Goal: Task Accomplishment & Management: Use online tool/utility

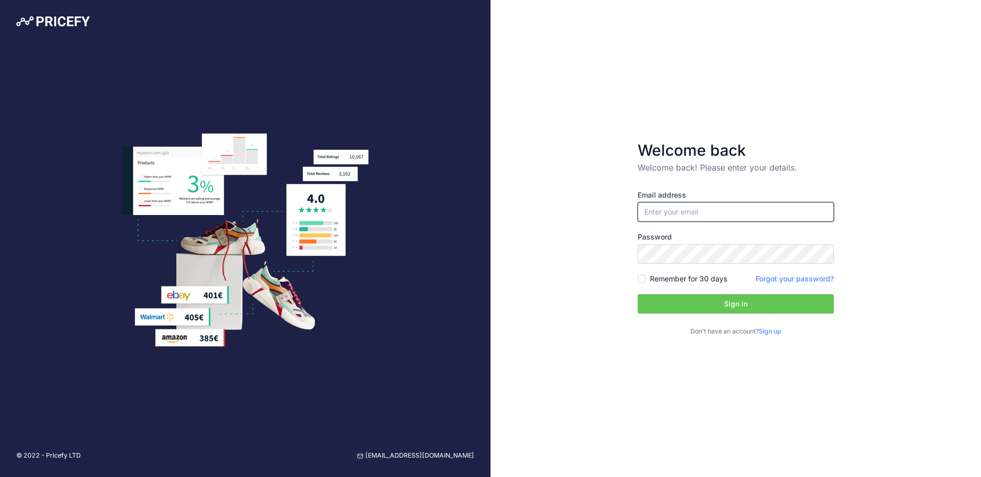
type input "[PERSON_NAME][EMAIL_ADDRESS][DOMAIN_NAME]"
click at [736, 307] on button "Sign in" at bounding box center [736, 303] width 196 height 19
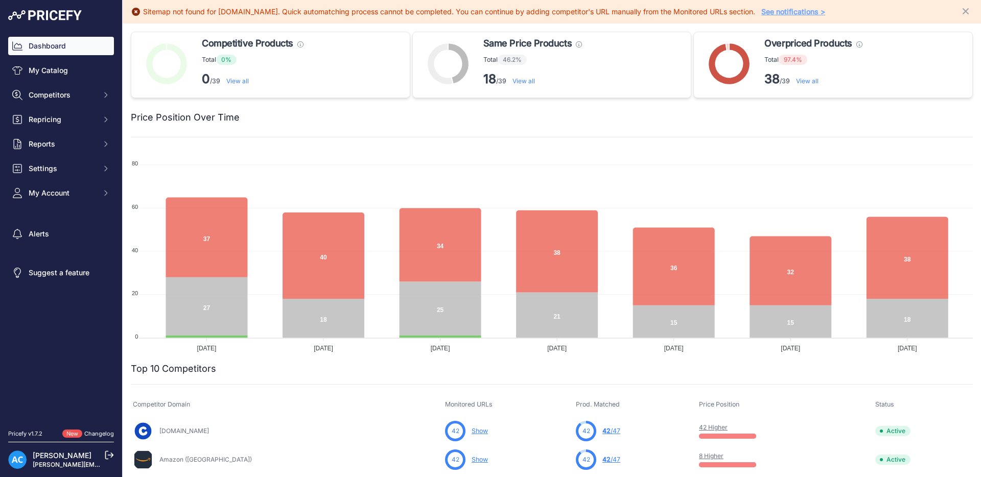
click at [784, 15] on link "See notifications >" at bounding box center [794, 11] width 64 height 9
click at [110, 98] on button "Competitors" at bounding box center [61, 95] width 106 height 18
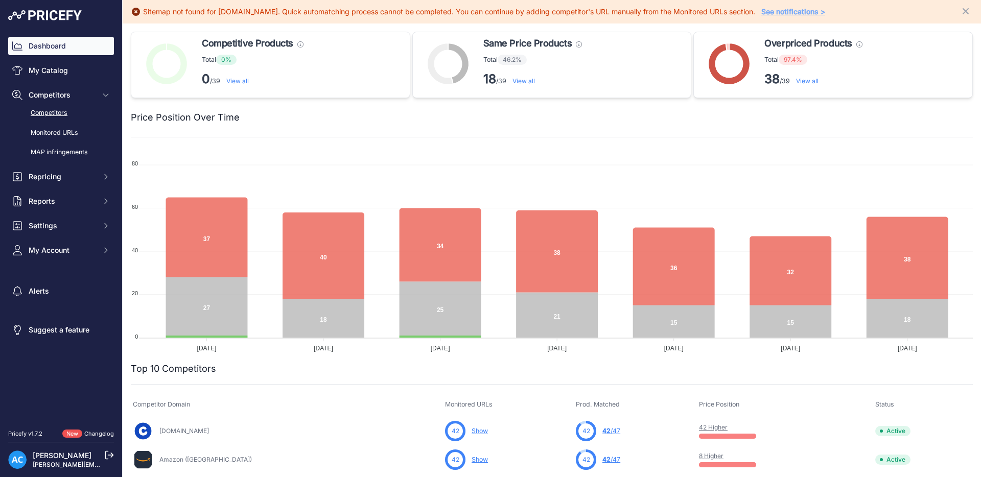
click at [89, 116] on link "Competitors" at bounding box center [61, 113] width 106 height 18
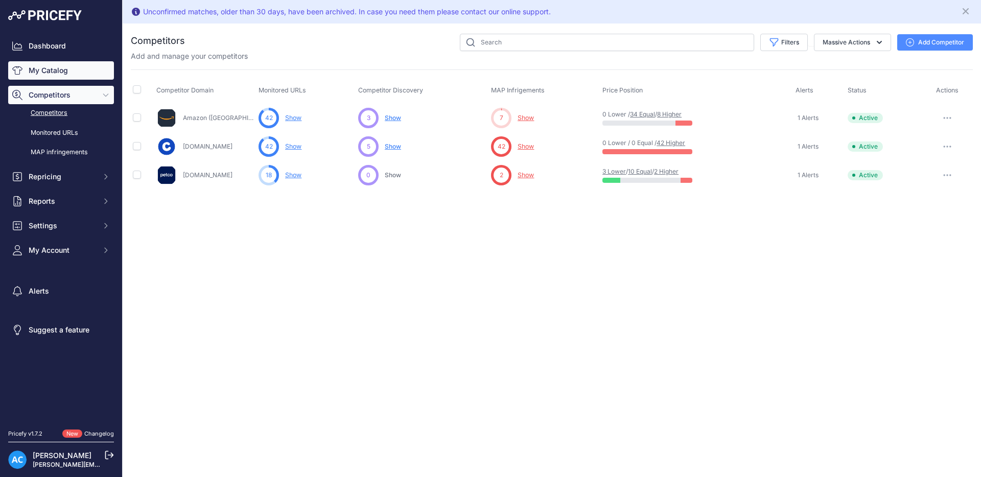
click at [59, 67] on link "My Catalog" at bounding box center [61, 70] width 106 height 18
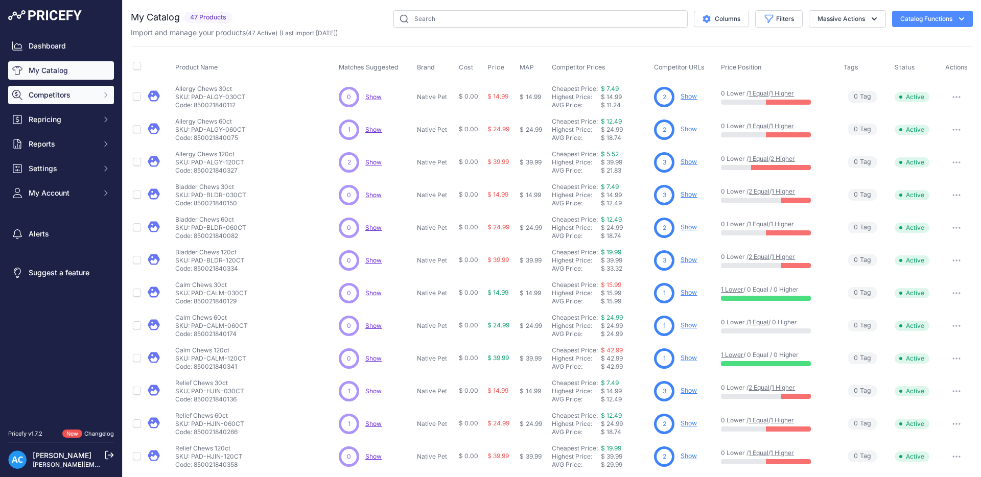
click at [94, 101] on button "Competitors" at bounding box center [61, 95] width 106 height 18
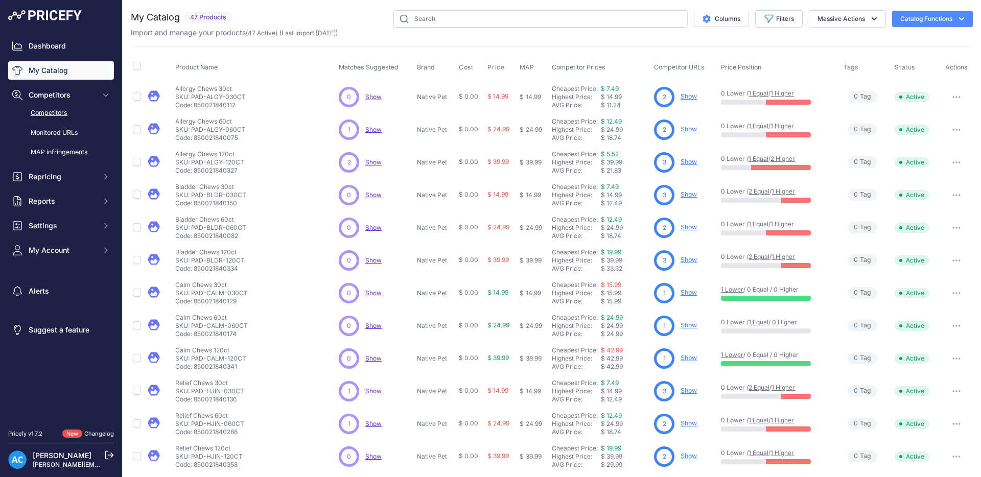
click at [59, 113] on link "Competitors" at bounding box center [61, 113] width 106 height 18
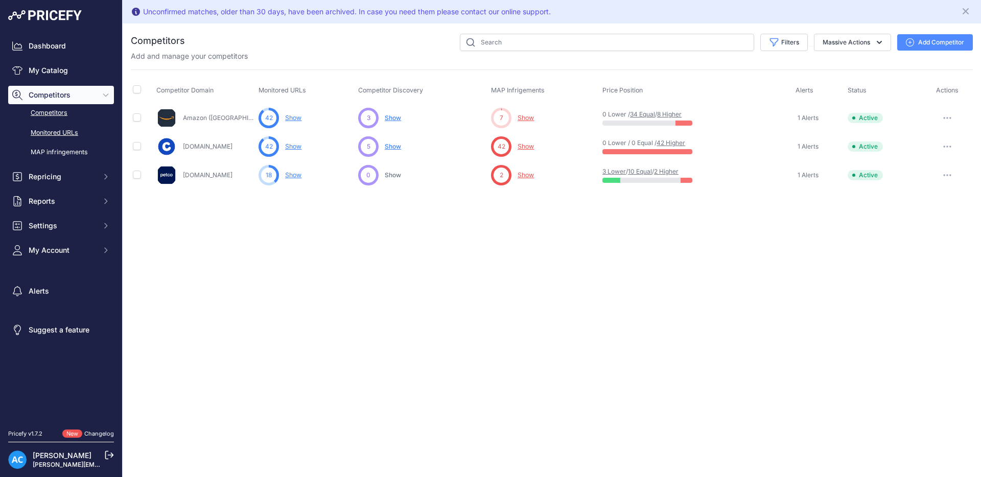
click at [55, 135] on link "Monitored URLs" at bounding box center [61, 133] width 106 height 18
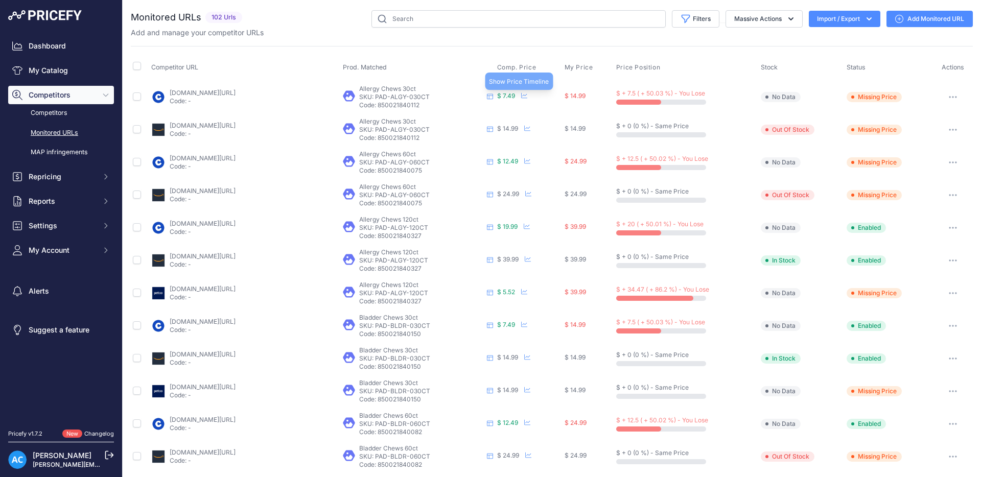
click at [523, 96] on icon at bounding box center [524, 96] width 6 height 6
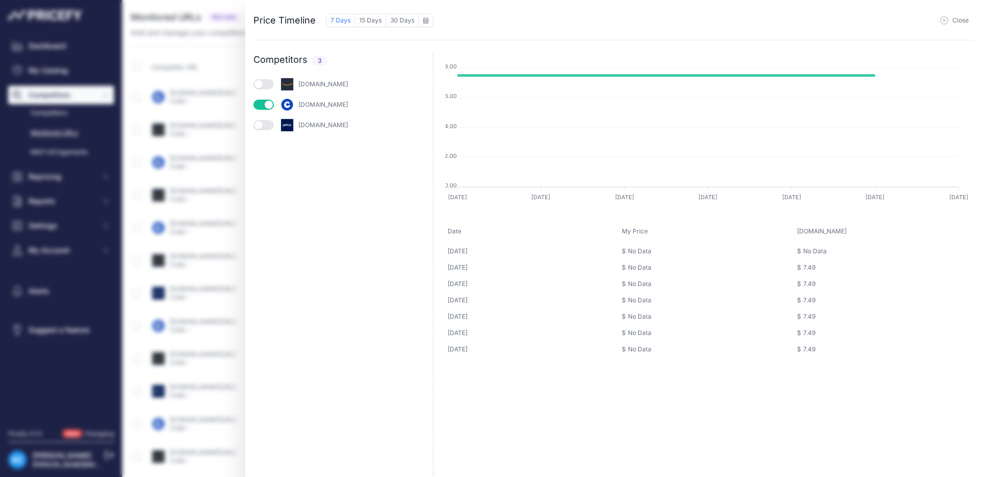
click at [267, 84] on button "button" at bounding box center [263, 84] width 20 height 10
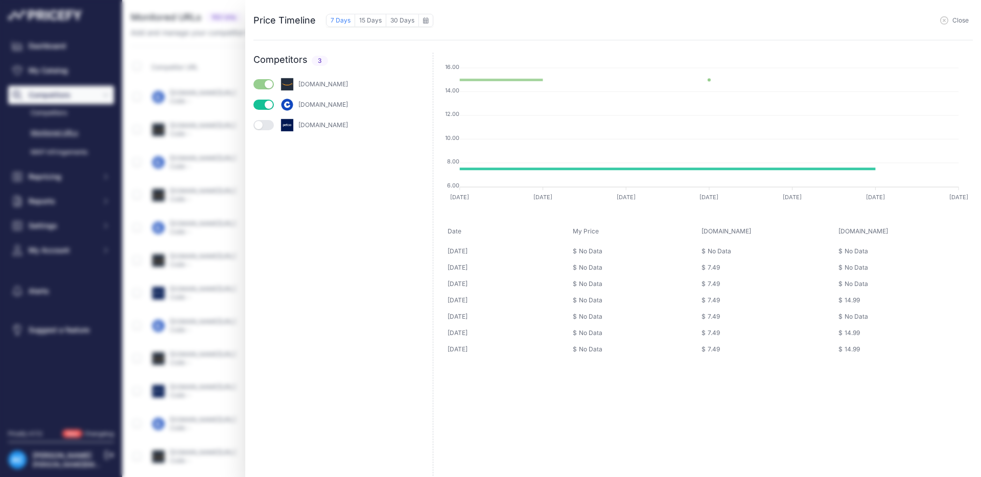
click at [269, 128] on button "button" at bounding box center [263, 125] width 20 height 10
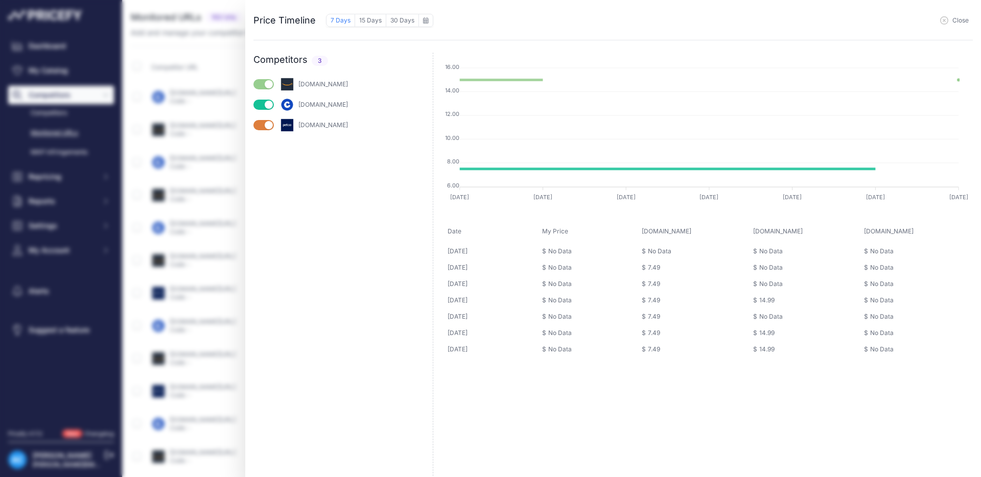
click at [962, 19] on span "Close" at bounding box center [961, 20] width 16 height 8
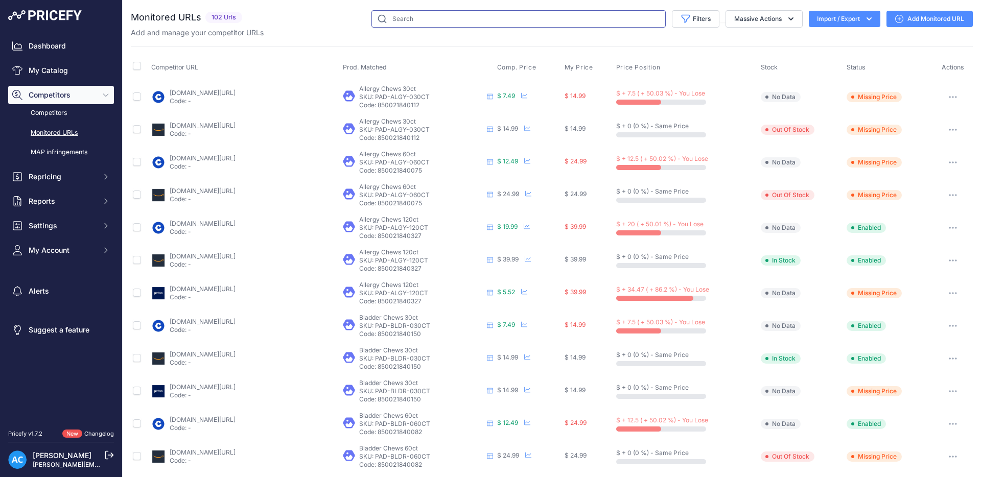
click at [442, 22] on input "text" at bounding box center [519, 18] width 294 height 17
type input "goat milk"
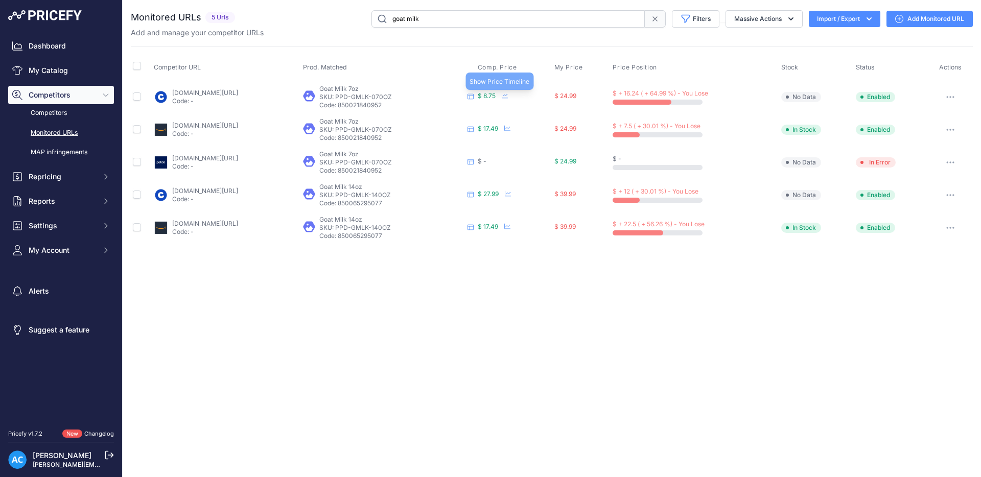
click at [508, 96] on icon at bounding box center [505, 96] width 6 height 6
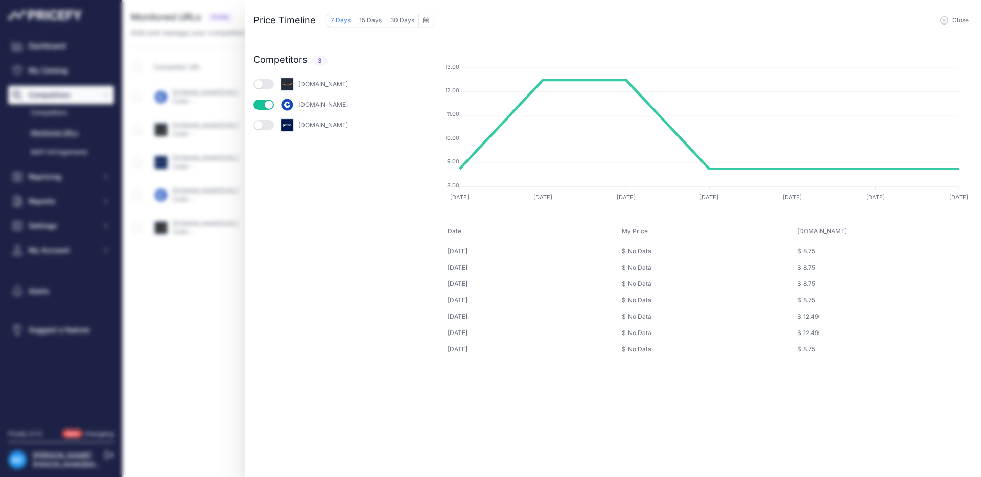
click at [269, 84] on button "button" at bounding box center [263, 84] width 20 height 10
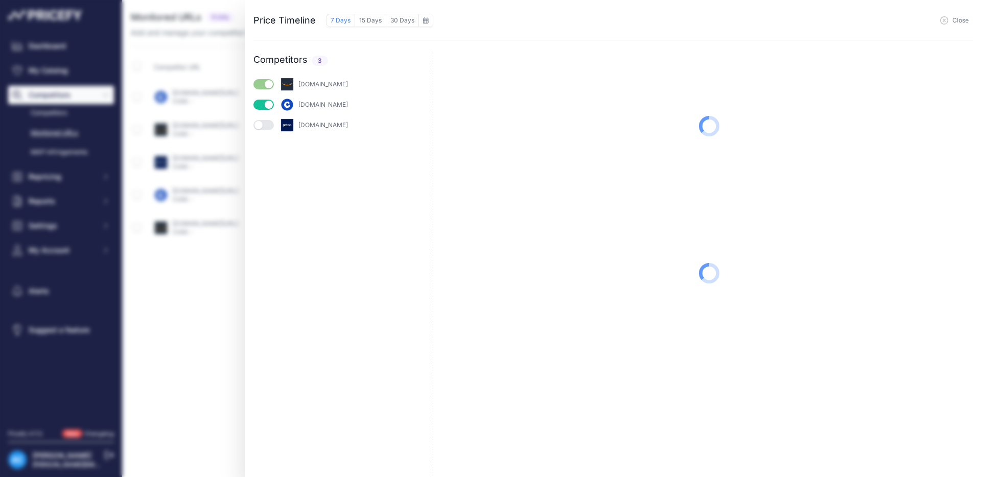
click at [267, 125] on button "button" at bounding box center [263, 125] width 20 height 10
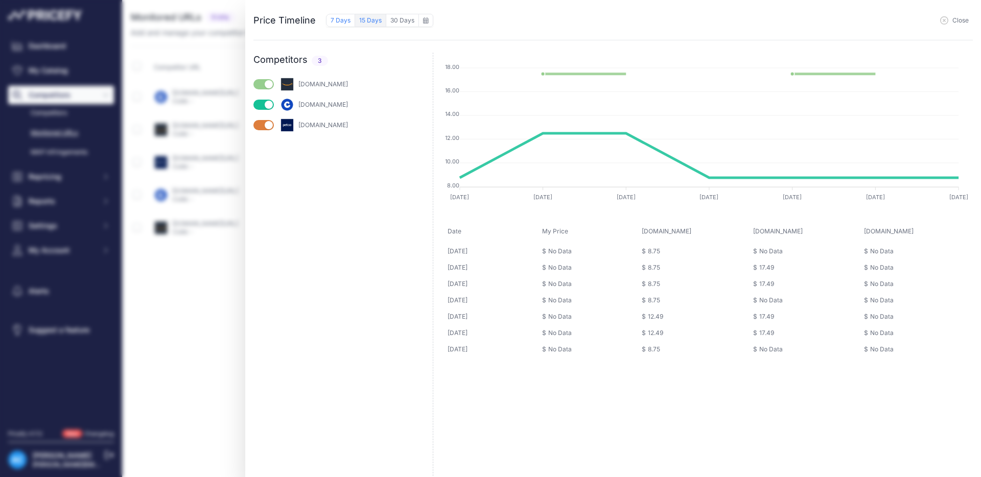
click at [372, 20] on button "15 Days" at bounding box center [370, 20] width 31 height 13
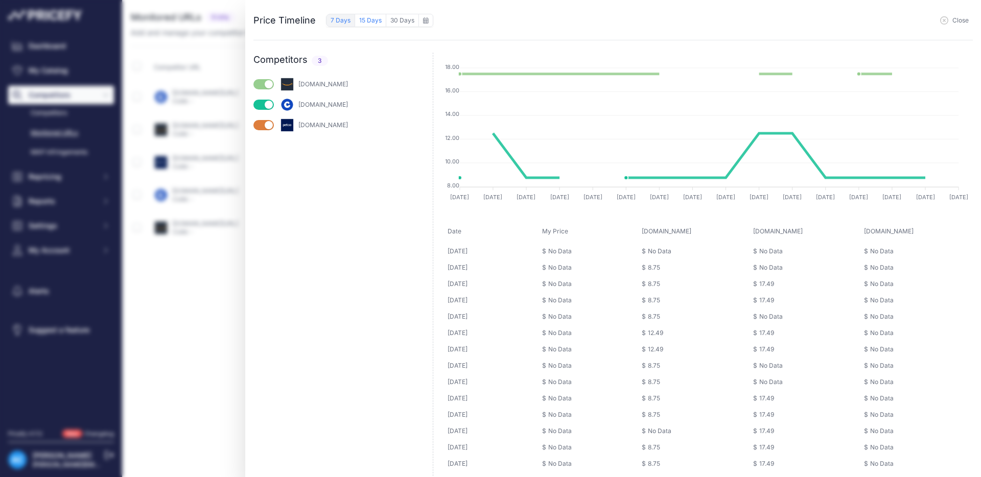
click at [341, 20] on button "7 Days" at bounding box center [340, 20] width 29 height 13
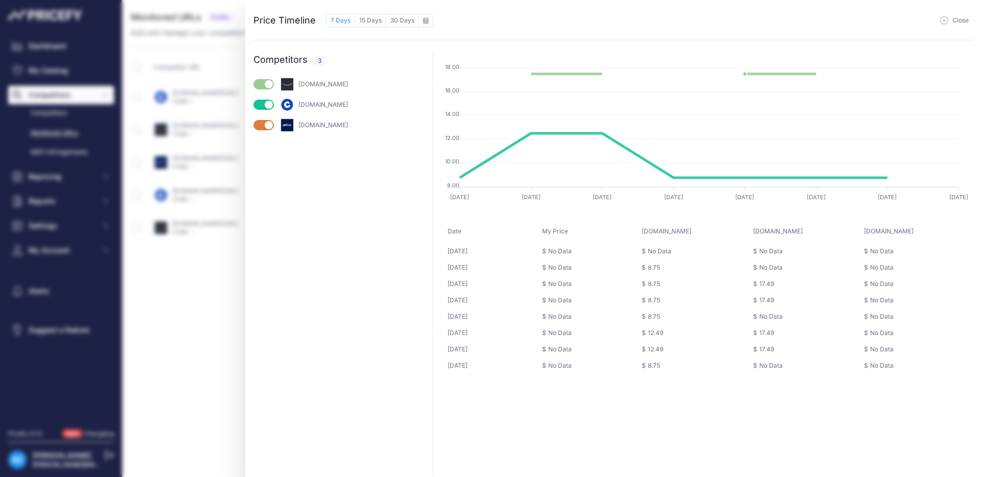
click at [188, 345] on div "Price Timeline 7 Days 15 Days 30 Days to August 2025 Sun 1" at bounding box center [490, 238] width 981 height 477
click at [949, 19] on button "Close" at bounding box center [954, 20] width 29 height 8
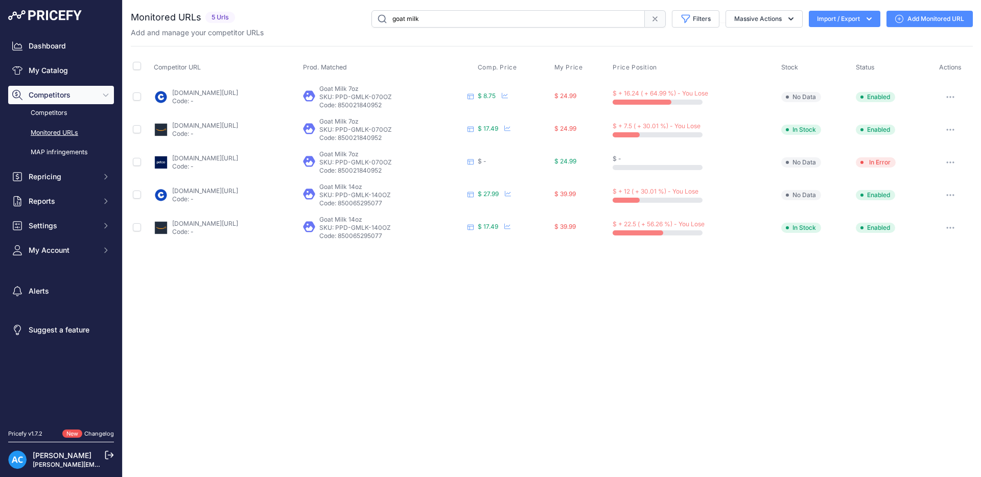
click at [951, 163] on icon "button" at bounding box center [951, 162] width 8 height 2
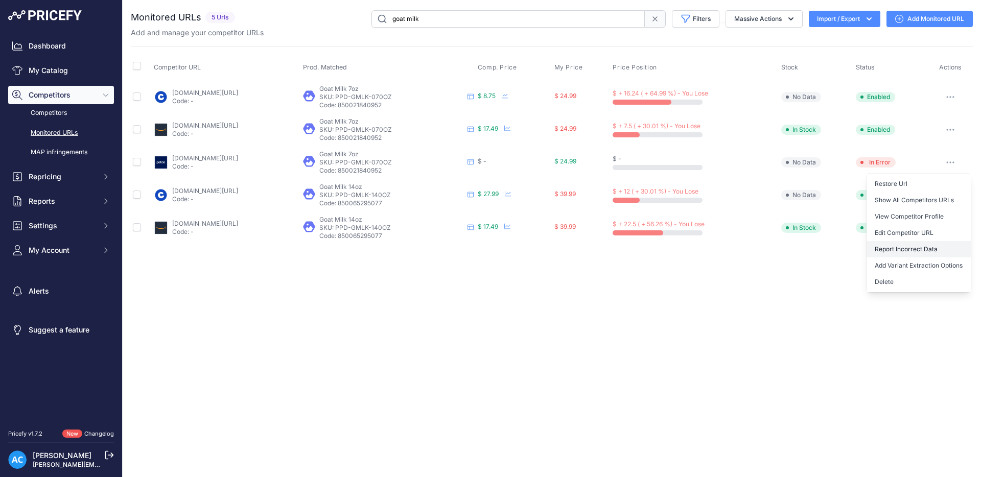
click at [901, 246] on button "Report Incorrect Data" at bounding box center [919, 249] width 104 height 16
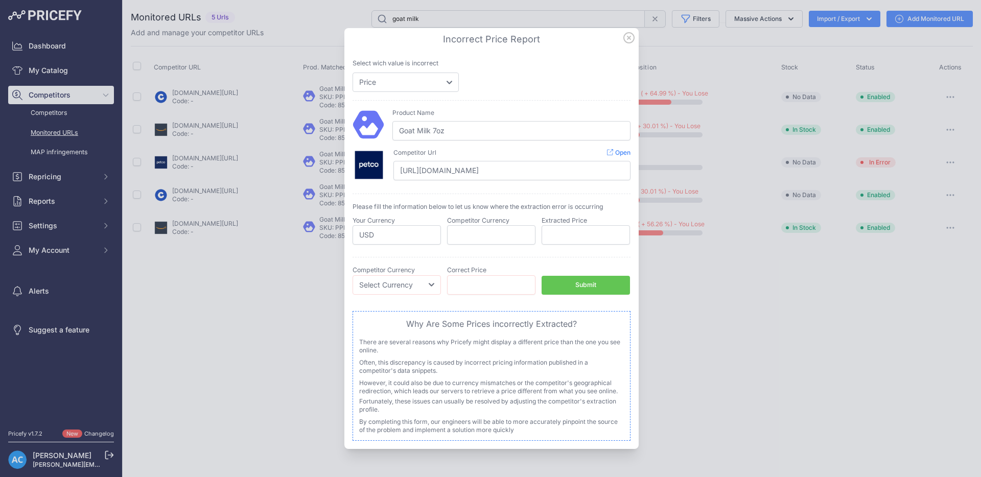
click at [627, 38] on icon at bounding box center [629, 37] width 11 height 11
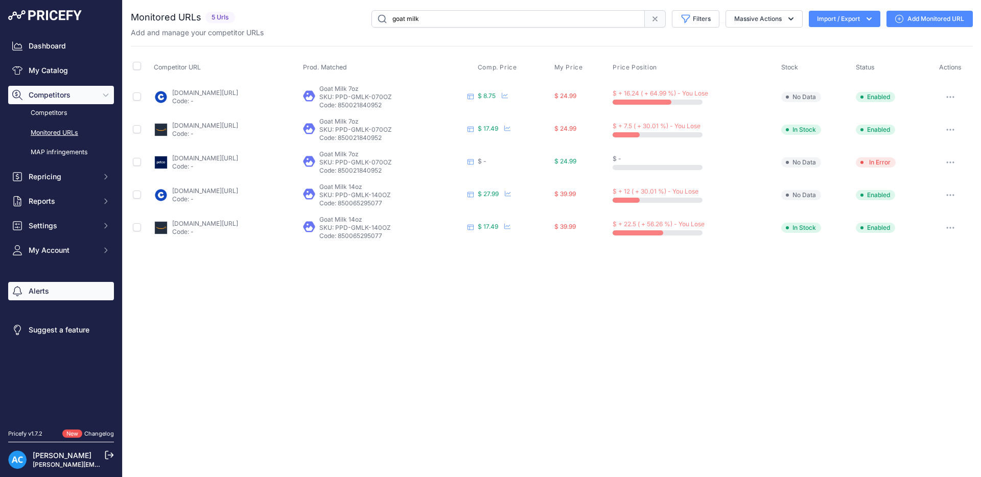
click at [46, 289] on link "Alerts" at bounding box center [61, 291] width 106 height 18
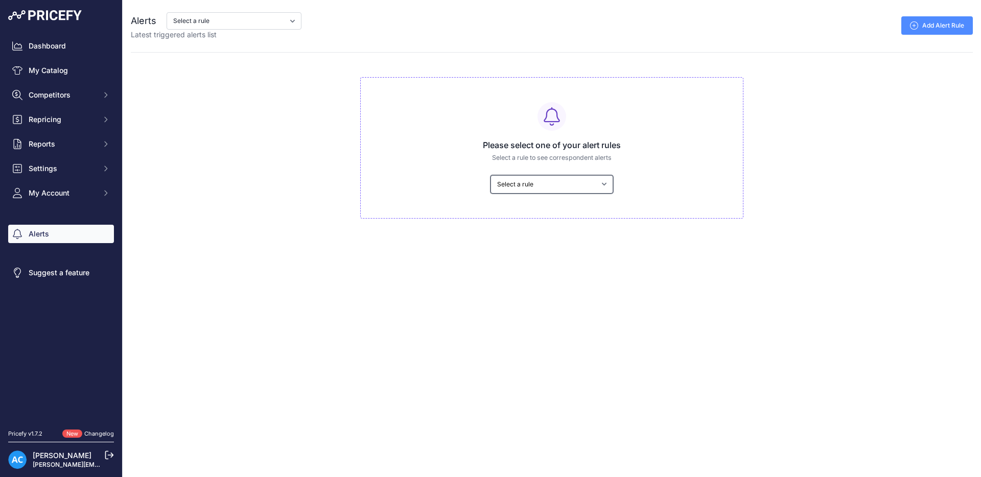
click at [604, 184] on select "Select a rule My competitors are cheaper than me" at bounding box center [552, 184] width 123 height 18
click at [78, 191] on span "My Account" at bounding box center [62, 193] width 67 height 10
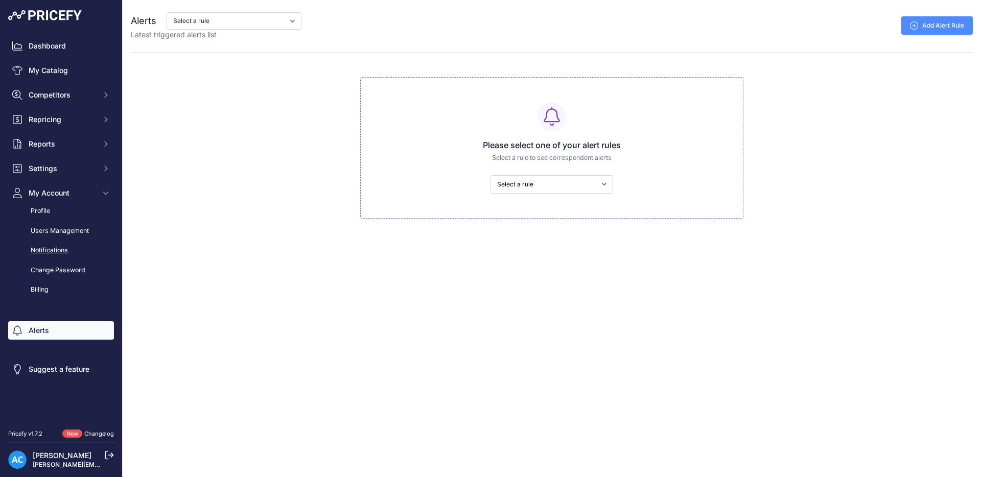
click at [78, 253] on link "Notifications" at bounding box center [61, 251] width 106 height 18
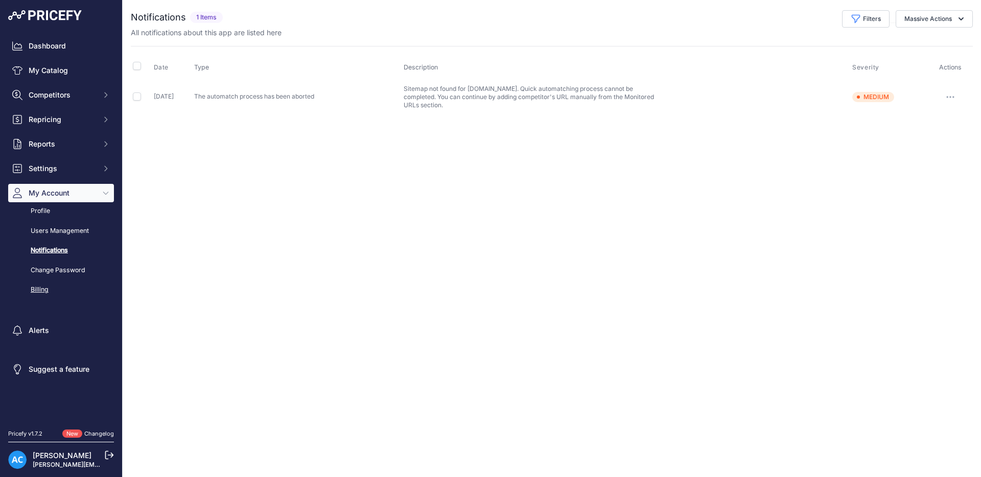
click at [31, 292] on link "Billing" at bounding box center [61, 290] width 106 height 18
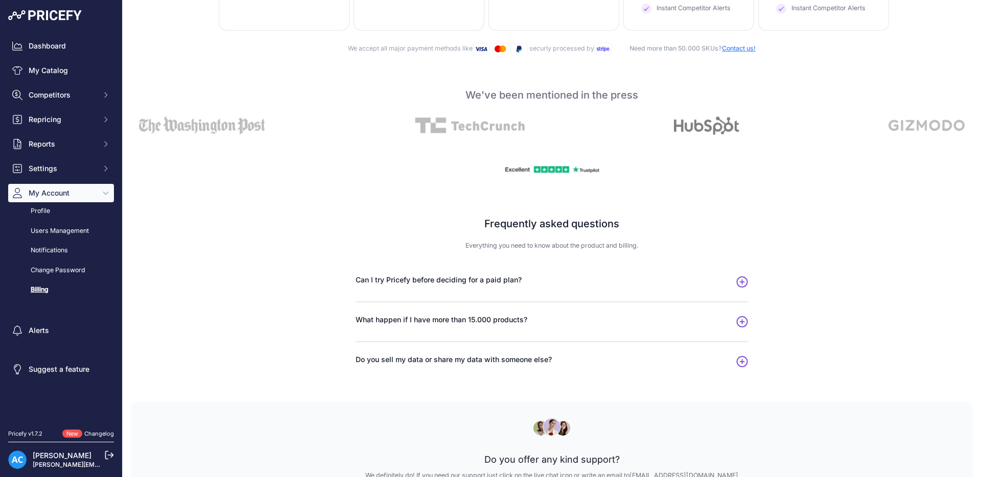
scroll to position [495, 0]
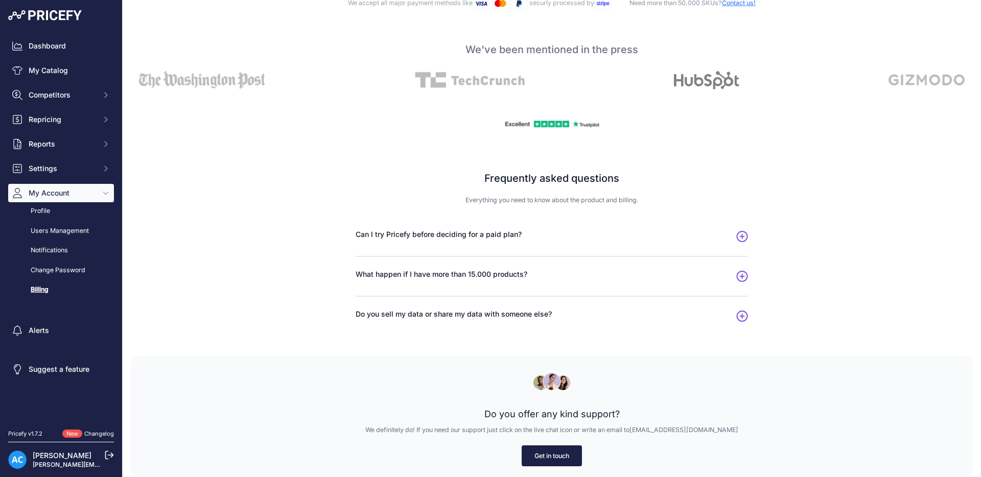
click at [548, 460] on link "Get in touch" at bounding box center [552, 456] width 60 height 21
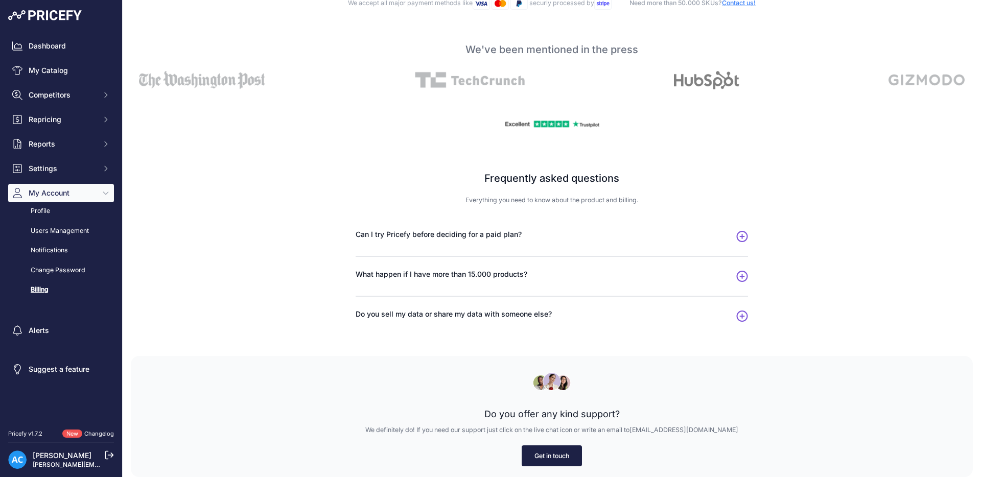
click at [548, 460] on link "Get in touch" at bounding box center [552, 456] width 60 height 21
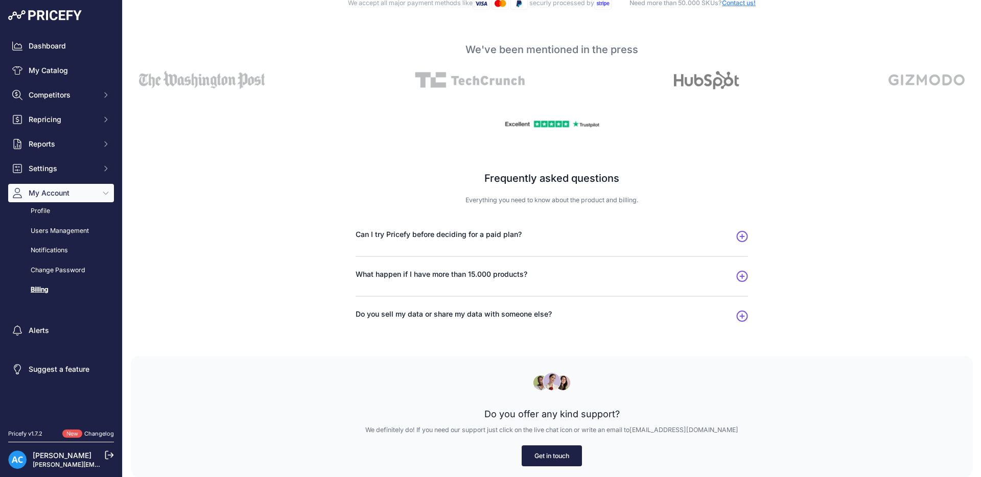
click at [548, 460] on link "Get in touch" at bounding box center [552, 456] width 60 height 21
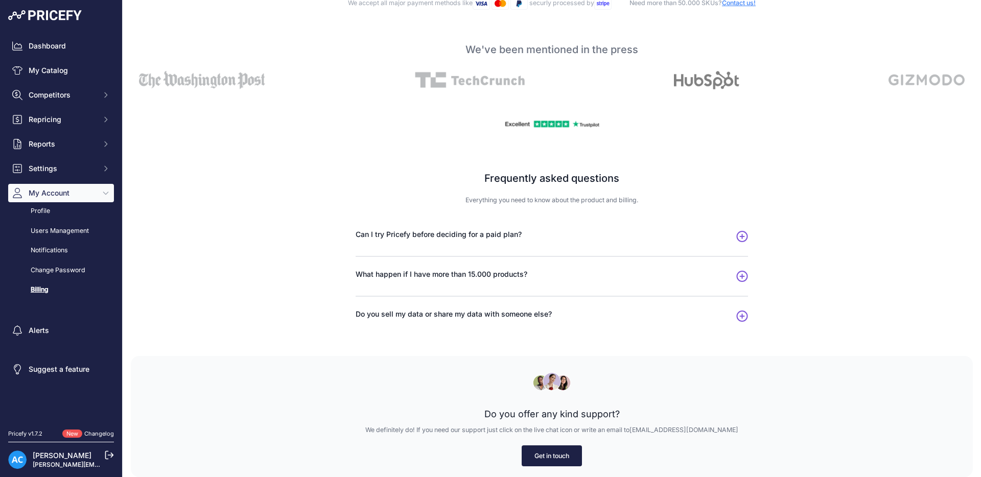
click at [548, 460] on link "Get in touch" at bounding box center [552, 456] width 60 height 21
click at [108, 145] on icon "Sidebar" at bounding box center [106, 144] width 8 height 8
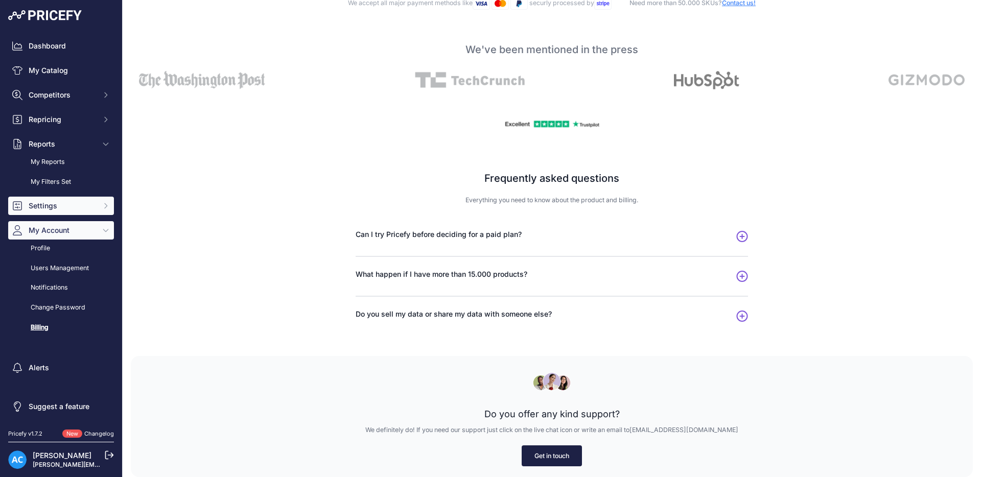
click at [94, 208] on span "Settings" at bounding box center [62, 206] width 67 height 10
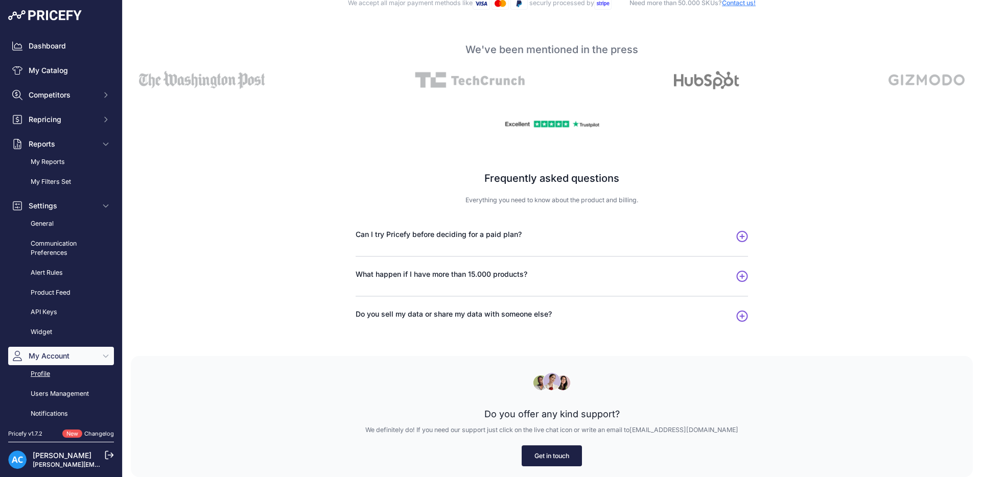
click at [42, 377] on link "Profile" at bounding box center [61, 374] width 106 height 18
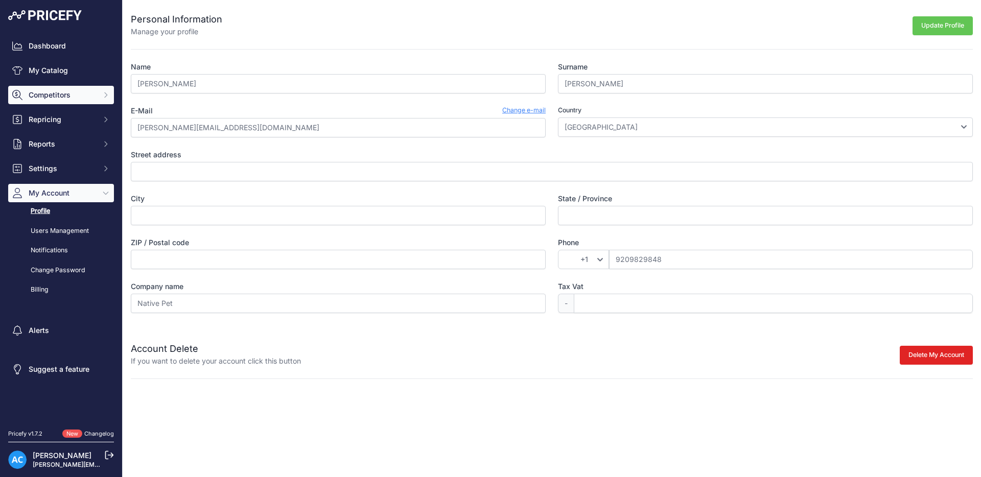
click at [55, 94] on span "Competitors" at bounding box center [62, 95] width 67 height 10
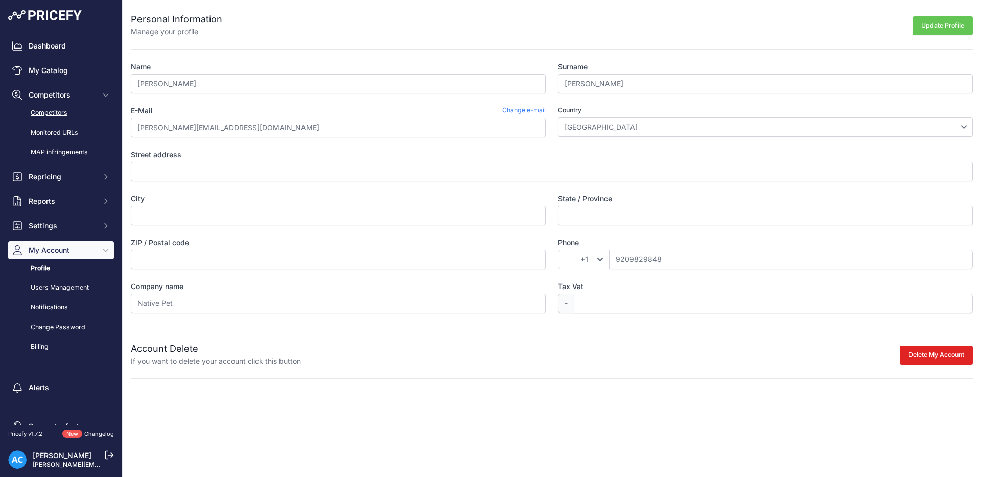
click at [58, 110] on link "Competitors" at bounding box center [61, 113] width 106 height 18
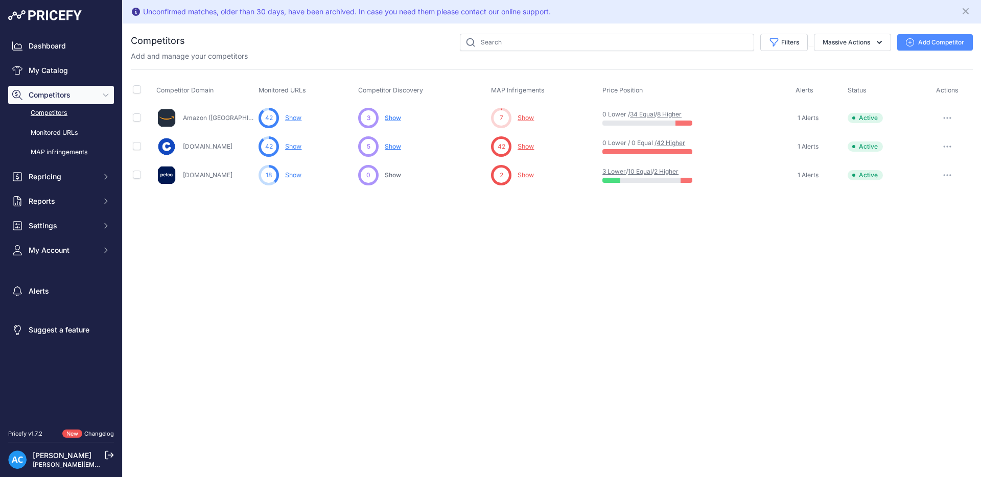
click at [293, 176] on link "Show" at bounding box center [293, 175] width 16 height 8
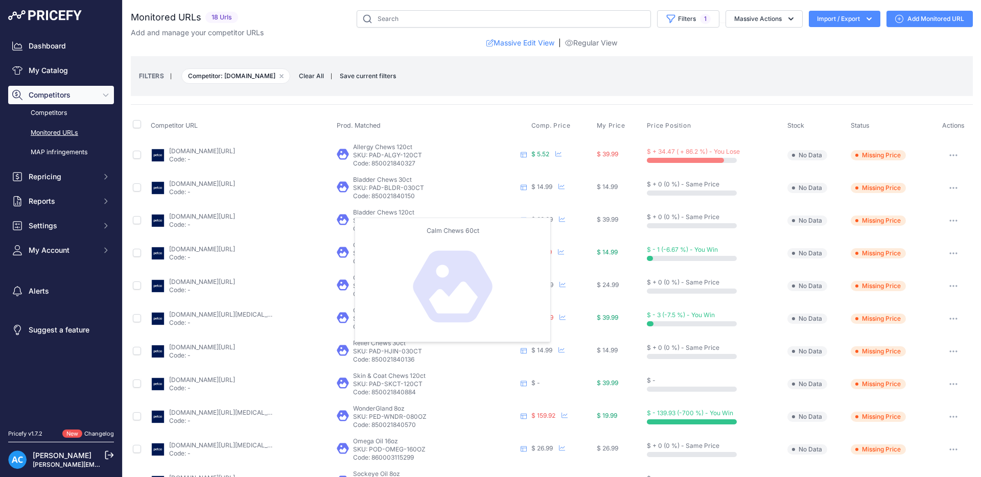
click at [464, 117] on th "Prod. Matched" at bounding box center [432, 126] width 194 height 26
click at [556, 153] on icon at bounding box center [559, 154] width 6 height 6
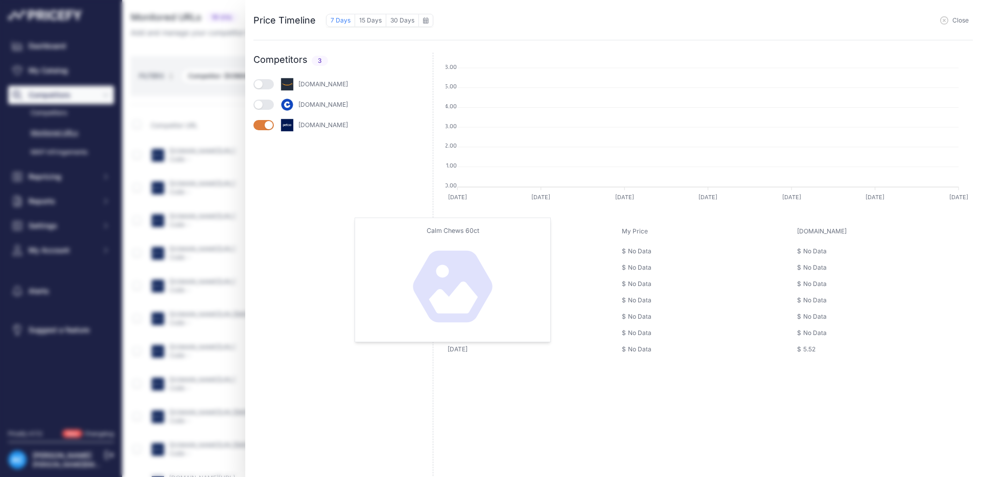
click at [271, 107] on button "button" at bounding box center [263, 105] width 20 height 10
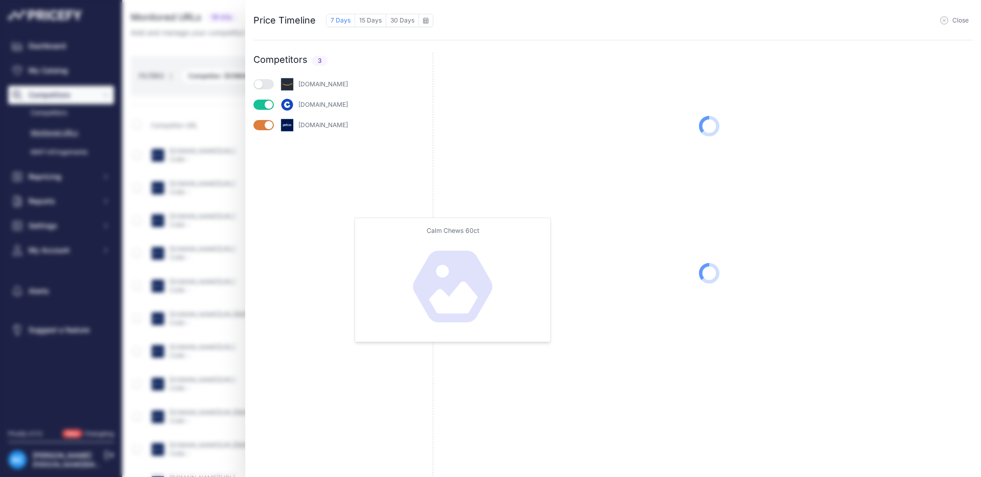
click at [270, 85] on button "button" at bounding box center [263, 84] width 20 height 10
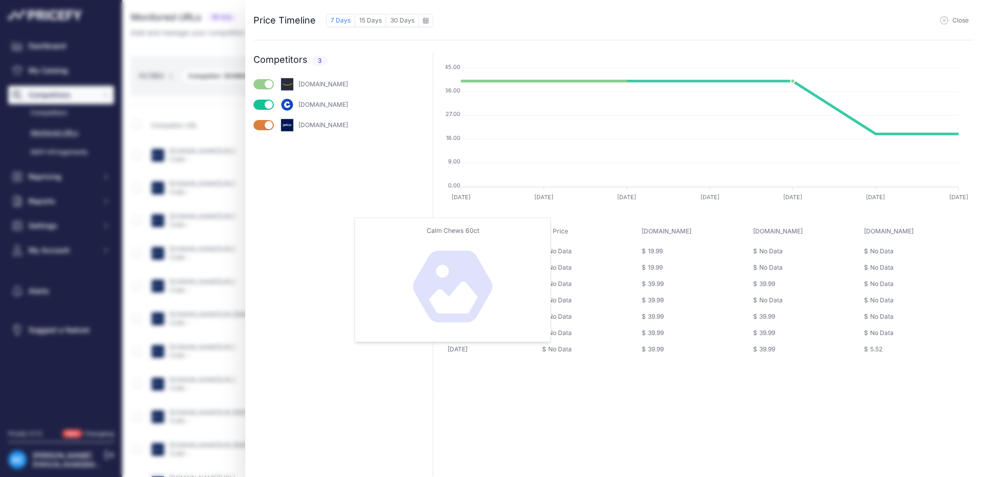
click at [293, 180] on div "amazon.com chewy.com petco.com" at bounding box center [342, 277] width 179 height 401
click at [472, 399] on div "Date My Price chewy.com amazon.com petco.com 28 Aug, 25 $ $ $" at bounding box center [709, 345] width 527 height 250
click at [958, 17] on span "Close" at bounding box center [961, 20] width 16 height 8
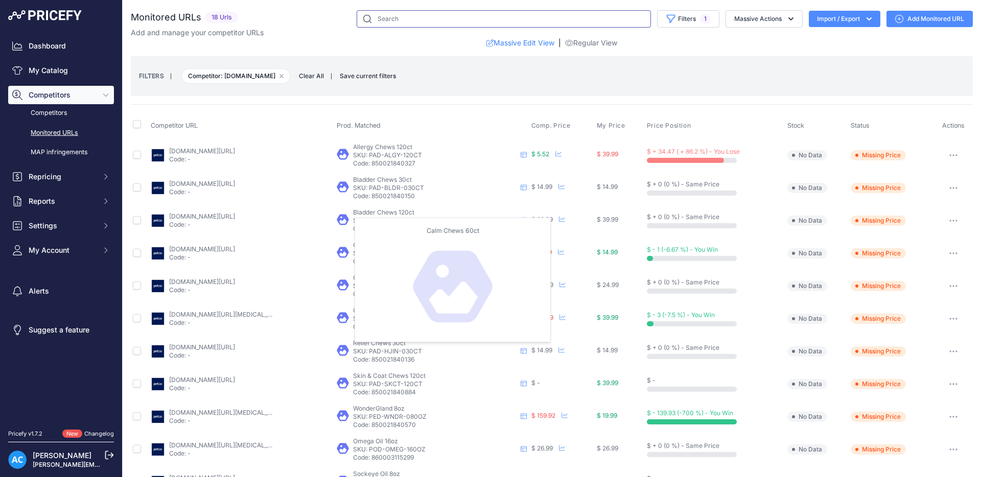
drag, startPoint x: 412, startPoint y: 20, endPoint x: 361, endPoint y: 10, distance: 52.7
click at [361, 10] on input "text" at bounding box center [504, 18] width 294 height 17
type input "goat milk"
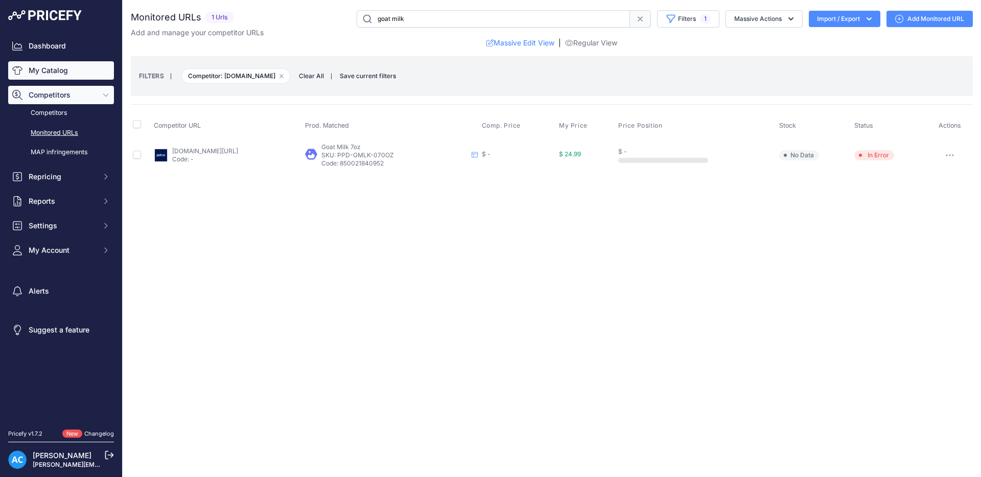
click at [45, 72] on link "My Catalog" at bounding box center [61, 70] width 106 height 18
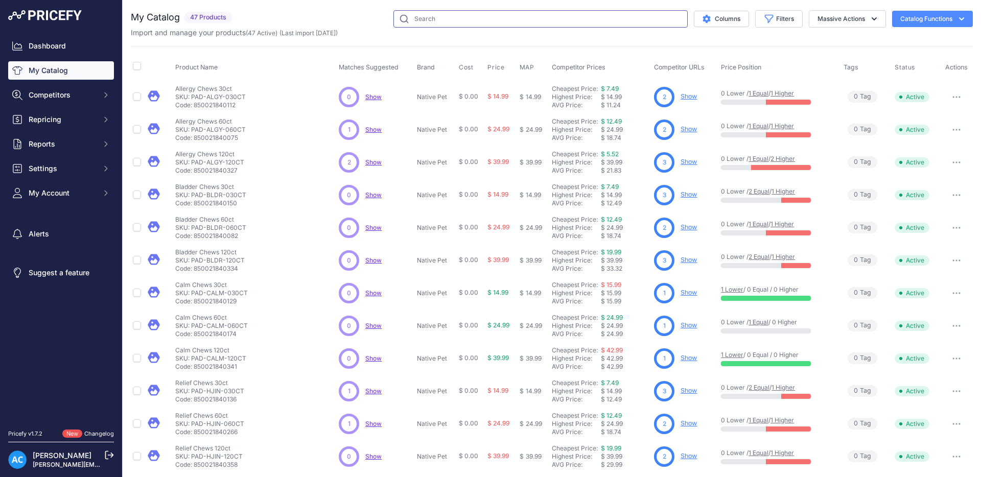
click at [442, 16] on input "text" at bounding box center [541, 18] width 294 height 17
type input "goat milk"
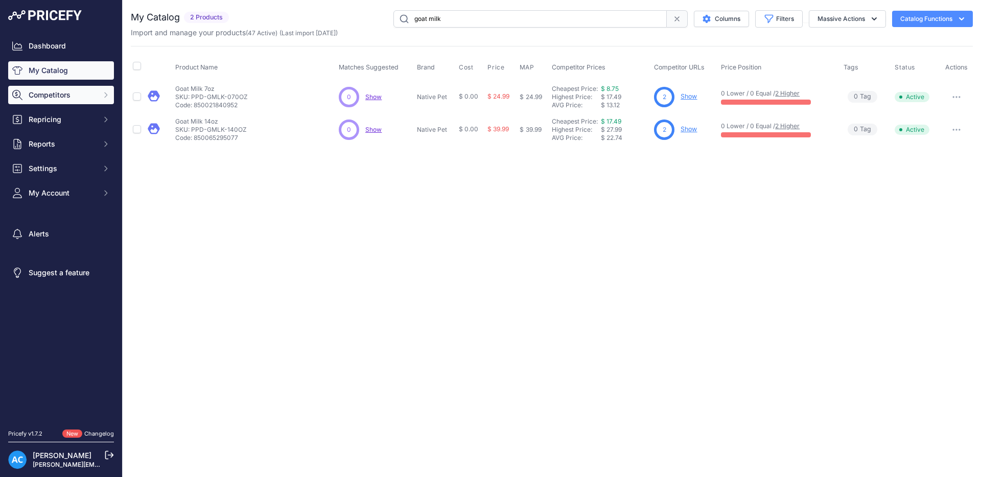
click at [62, 94] on span "Competitors" at bounding box center [62, 95] width 67 height 10
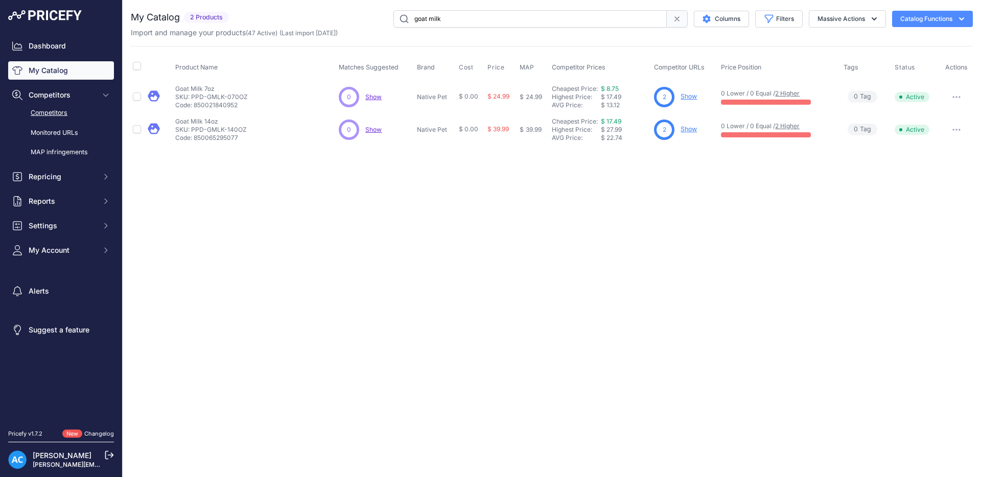
click at [63, 113] on link "Competitors" at bounding box center [61, 113] width 106 height 18
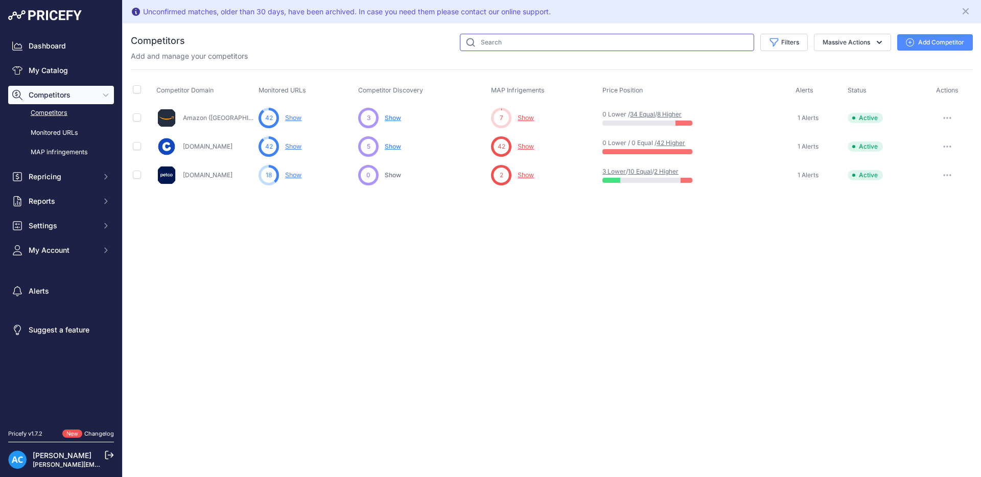
click at [532, 45] on input "text" at bounding box center [607, 42] width 294 height 17
click at [74, 132] on link "Monitored URLs" at bounding box center [61, 133] width 106 height 18
click at [518, 41] on input "text" at bounding box center [607, 42] width 294 height 17
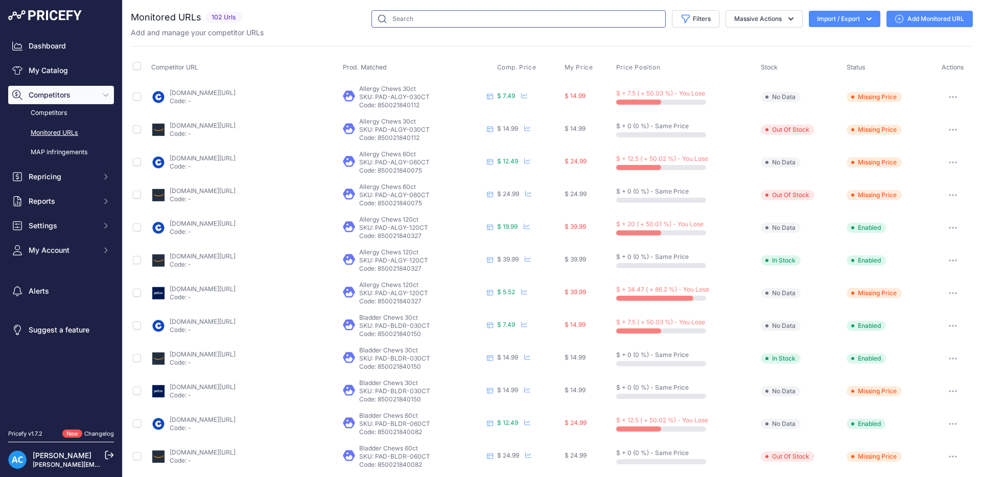
click at [454, 18] on input "text" at bounding box center [519, 18] width 294 height 17
type input "goat milk"
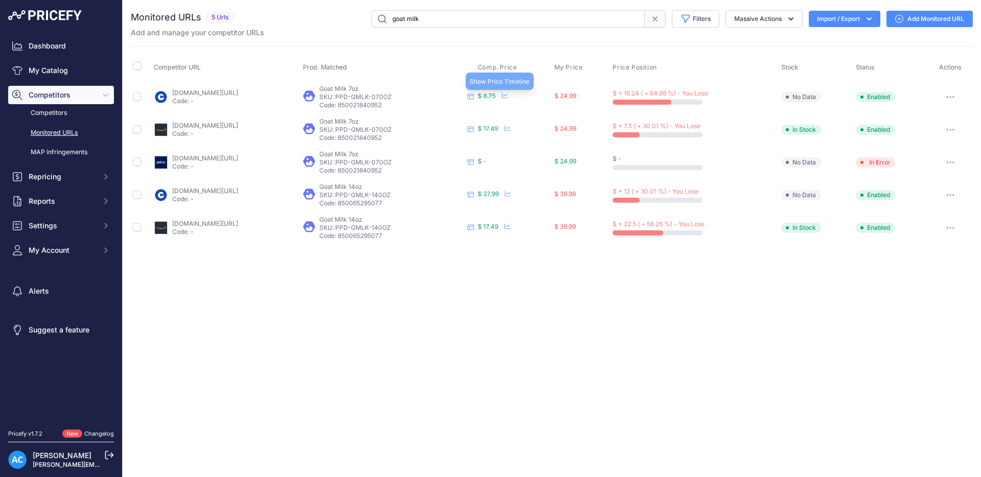
click at [508, 95] on icon at bounding box center [505, 96] width 6 height 6
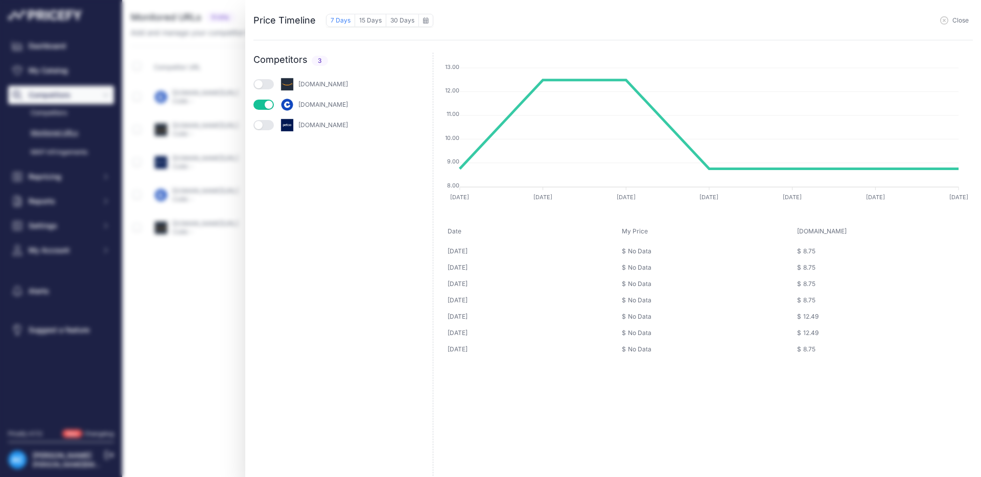
click at [270, 88] on button "button" at bounding box center [263, 84] width 20 height 10
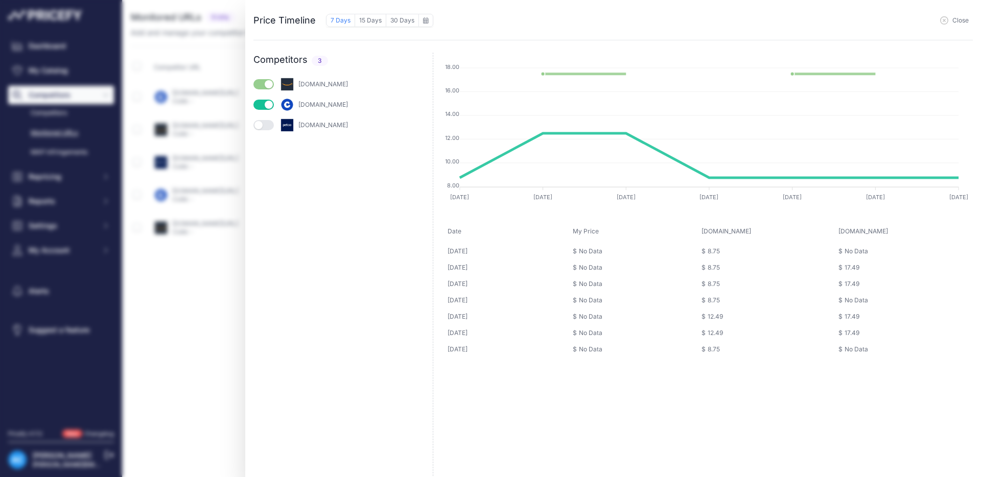
click at [269, 126] on button "button" at bounding box center [263, 125] width 20 height 10
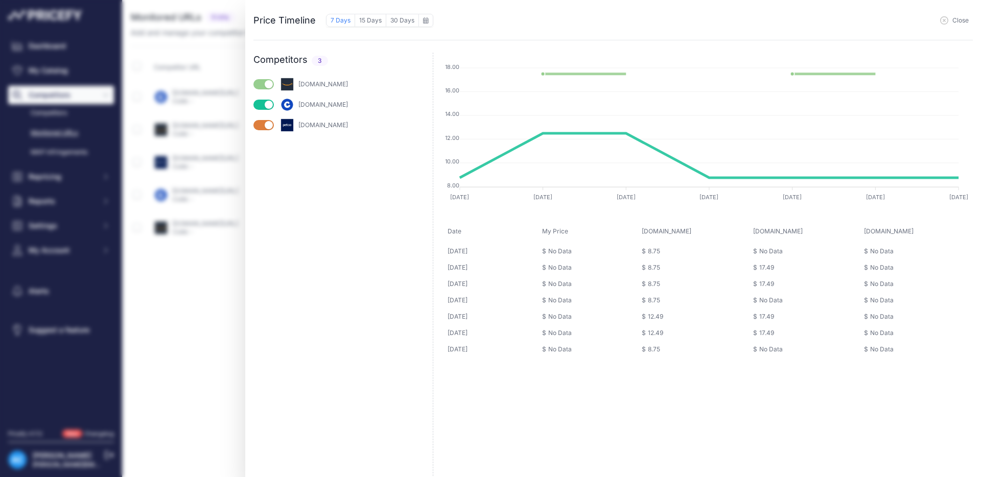
click at [955, 19] on span "Close" at bounding box center [961, 20] width 16 height 8
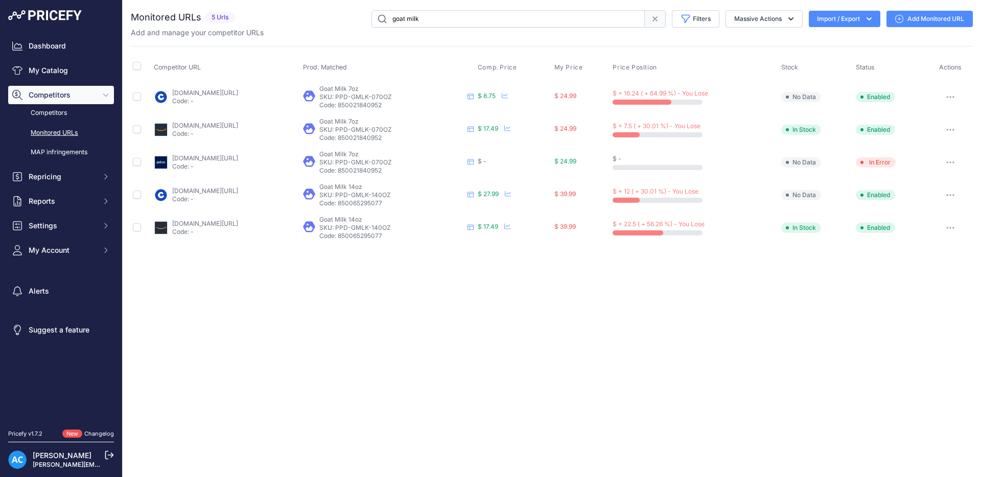
click at [238, 158] on link "[DOMAIN_NAME][URL]" at bounding box center [205, 158] width 66 height 8
click at [867, 20] on icon "button" at bounding box center [869, 19] width 10 height 10
click at [904, 31] on div "Add and manage your competitor URLs" at bounding box center [552, 33] width 842 height 10
click at [895, 19] on icon at bounding box center [899, 19] width 8 height 8
click at [952, 163] on icon "button" at bounding box center [951, 162] width 8 height 2
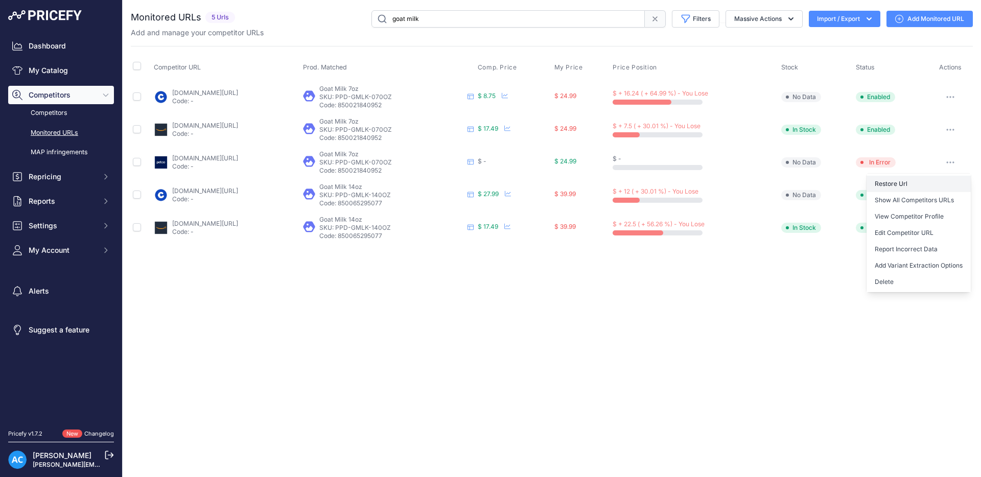
click at [888, 185] on button "Restore Url" at bounding box center [919, 184] width 104 height 16
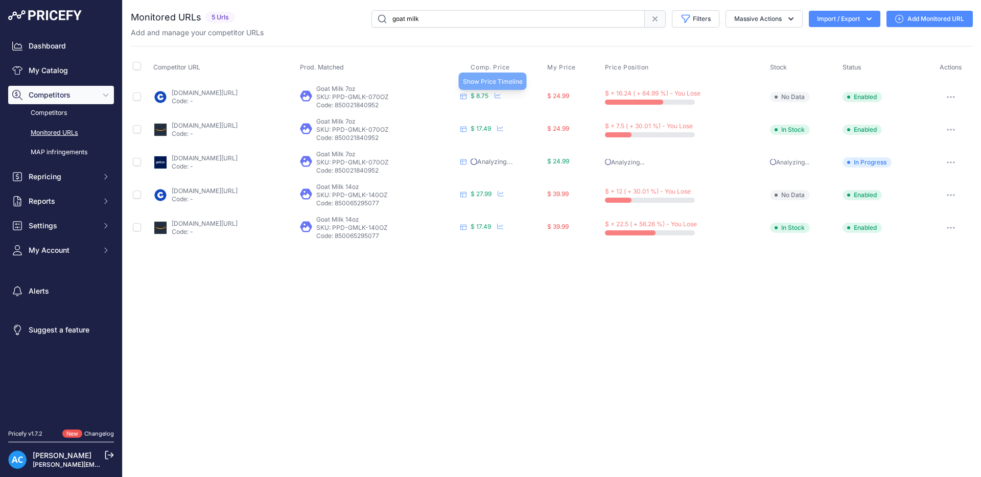
click at [501, 97] on icon at bounding box center [498, 96] width 6 height 6
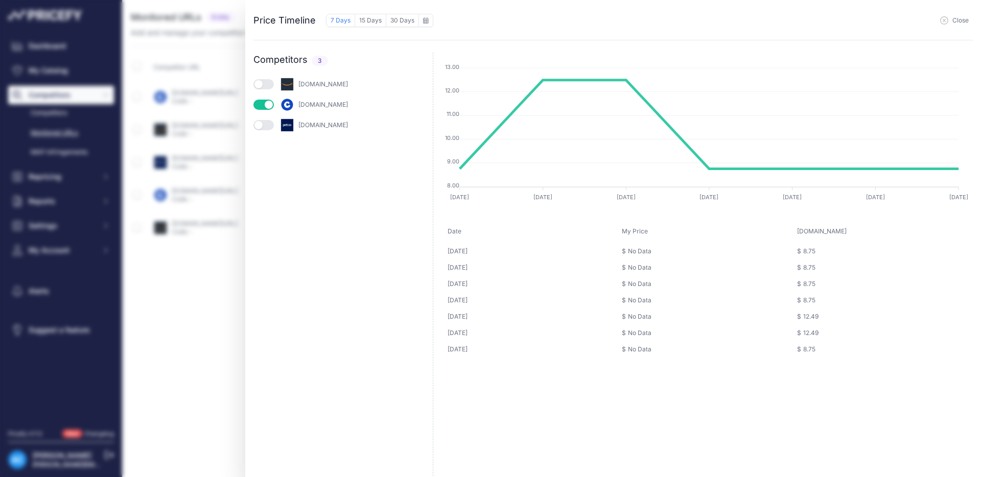
click at [270, 85] on button "button" at bounding box center [263, 84] width 20 height 10
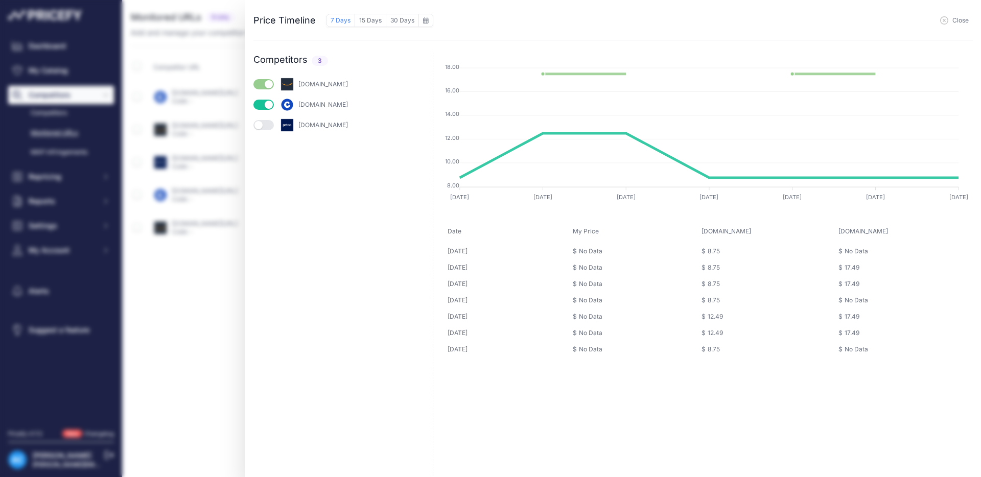
click at [267, 126] on button "button" at bounding box center [263, 125] width 20 height 10
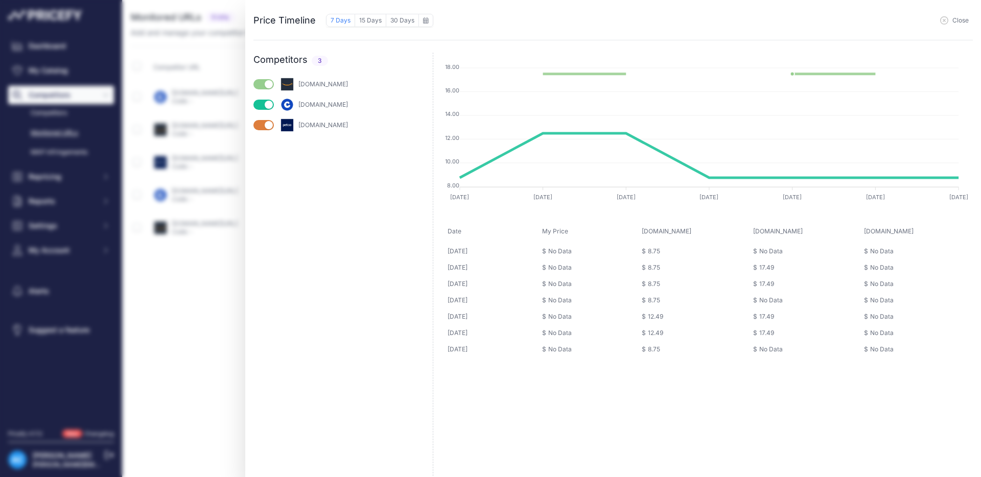
click at [958, 20] on span "Close" at bounding box center [961, 20] width 16 height 8
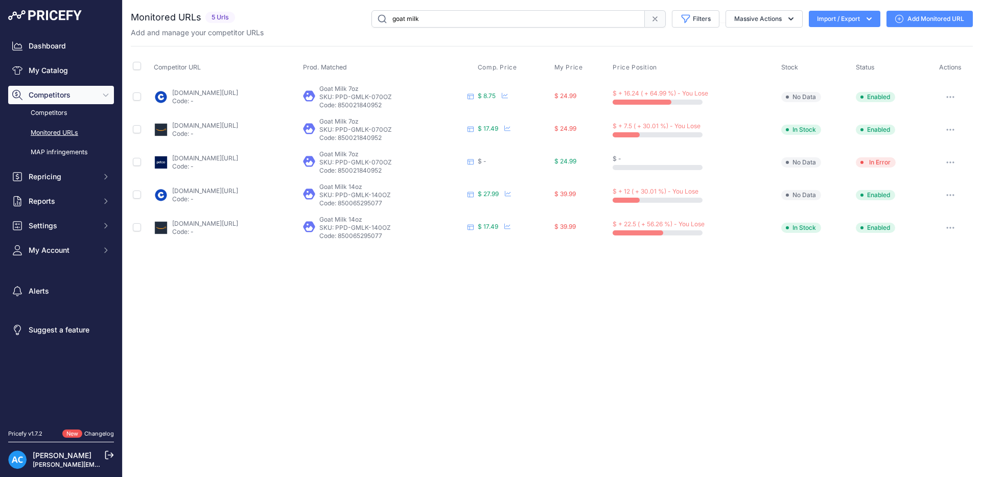
drag, startPoint x: 433, startPoint y: 21, endPoint x: 374, endPoint y: 15, distance: 60.2
click at [374, 15] on input "goat milk" at bounding box center [508, 18] width 273 height 17
type input "pumpkin"
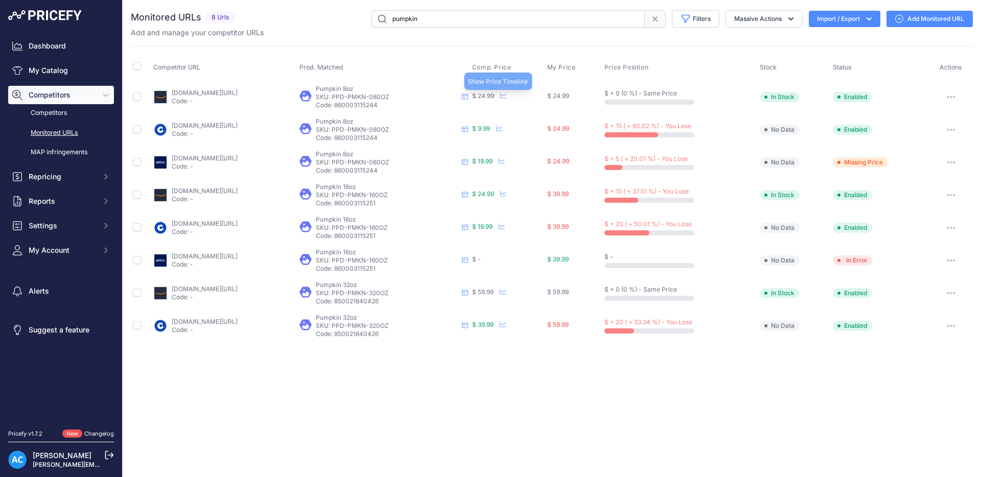
click at [506, 95] on icon at bounding box center [503, 96] width 6 height 6
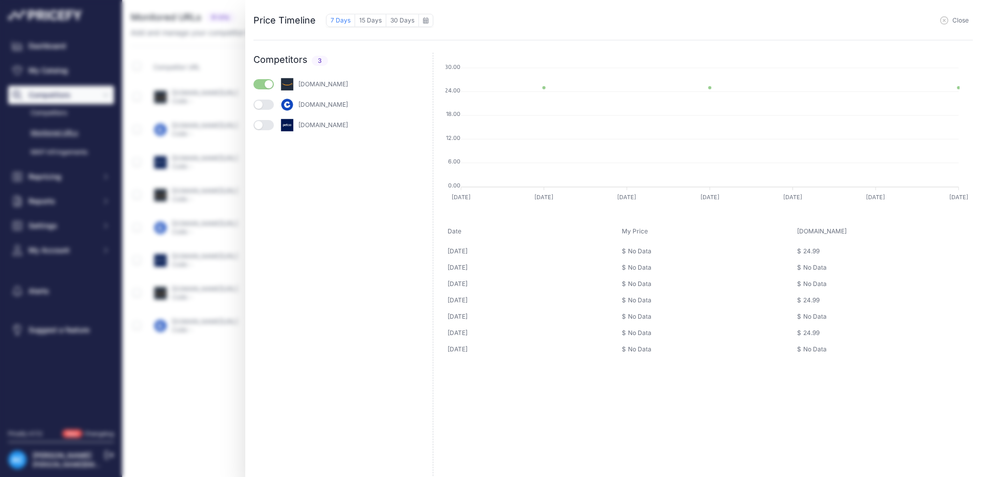
click at [269, 105] on button "button" at bounding box center [263, 105] width 20 height 10
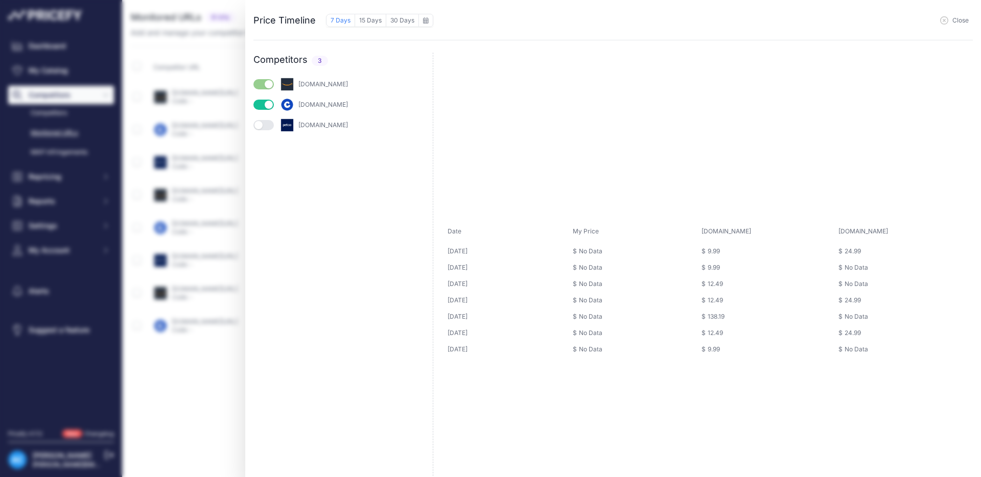
click at [269, 125] on button "button" at bounding box center [263, 125] width 20 height 10
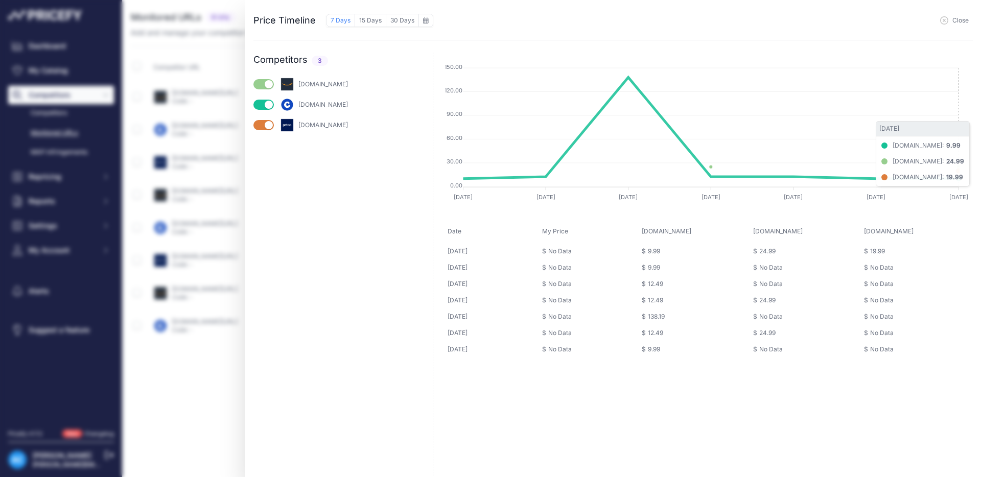
click at [942, 181] on rect at bounding box center [711, 175] width 496 height 24
